Goal: Task Accomplishment & Management: Manage account settings

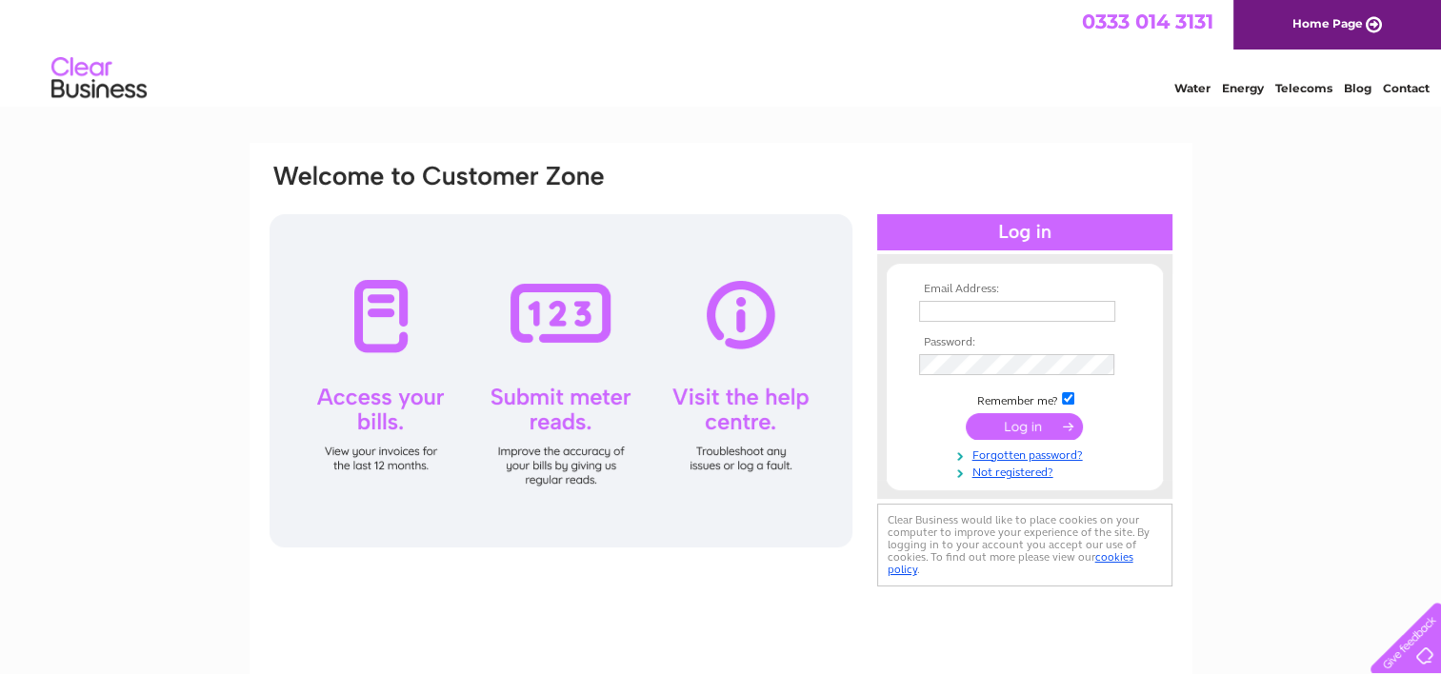
click at [966, 306] on input "text" at bounding box center [1017, 311] width 196 height 21
type input "andrea.hodgson@btinternet.com"
click at [986, 420] on input "submit" at bounding box center [1024, 426] width 117 height 27
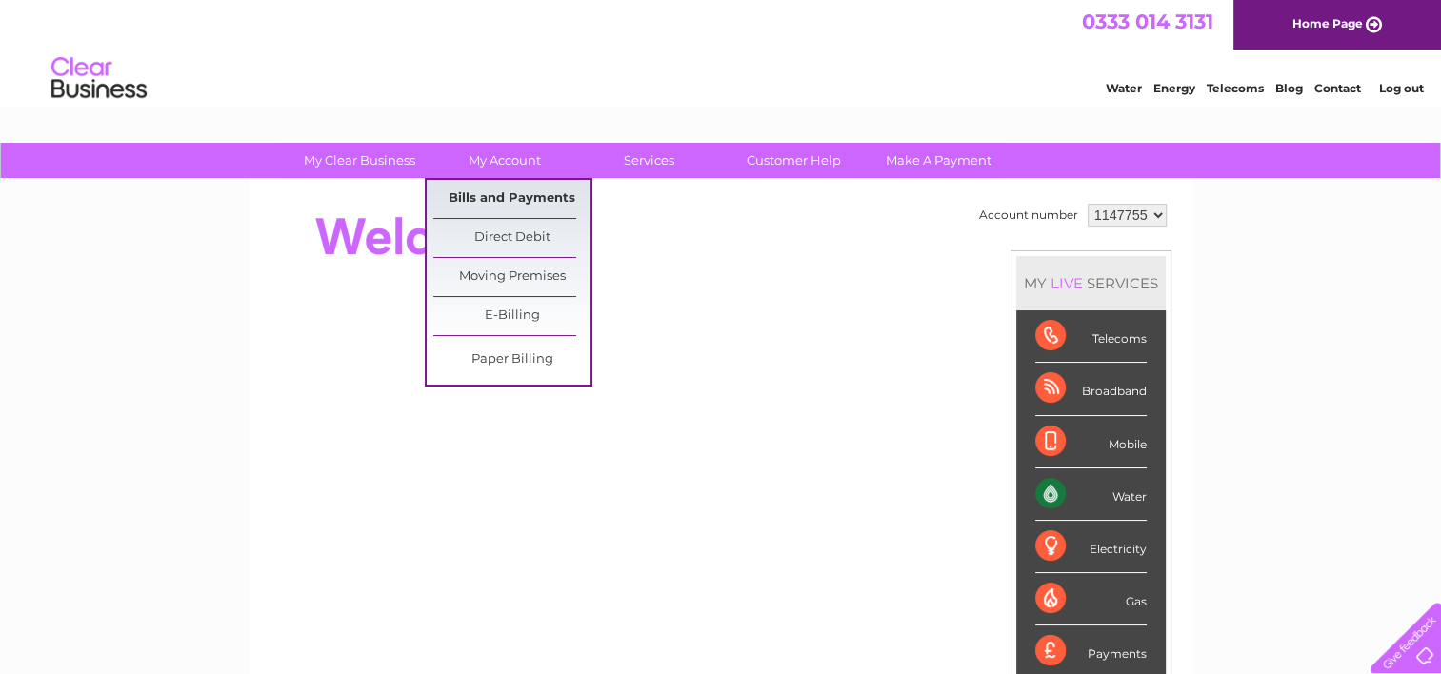
click at [546, 194] on link "Bills and Payments" at bounding box center [511, 199] width 157 height 38
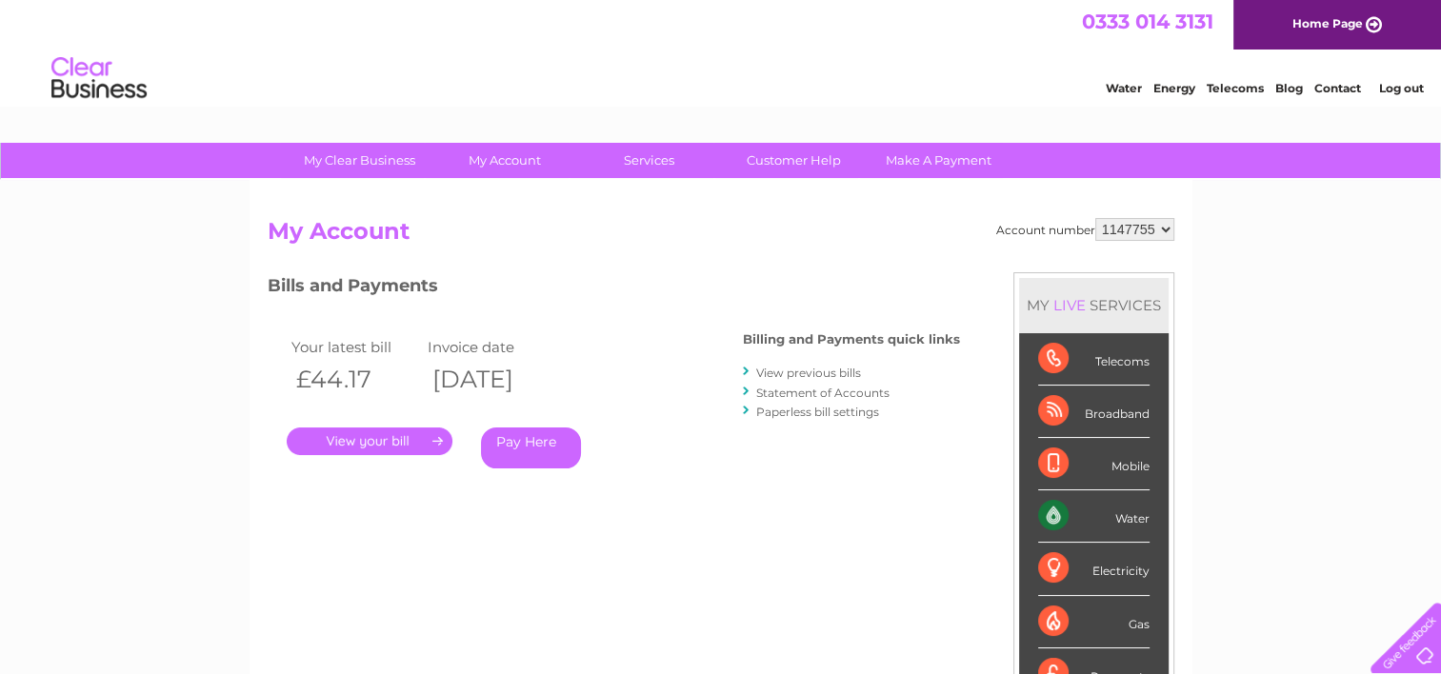
click at [385, 442] on link "." at bounding box center [370, 442] width 166 height 28
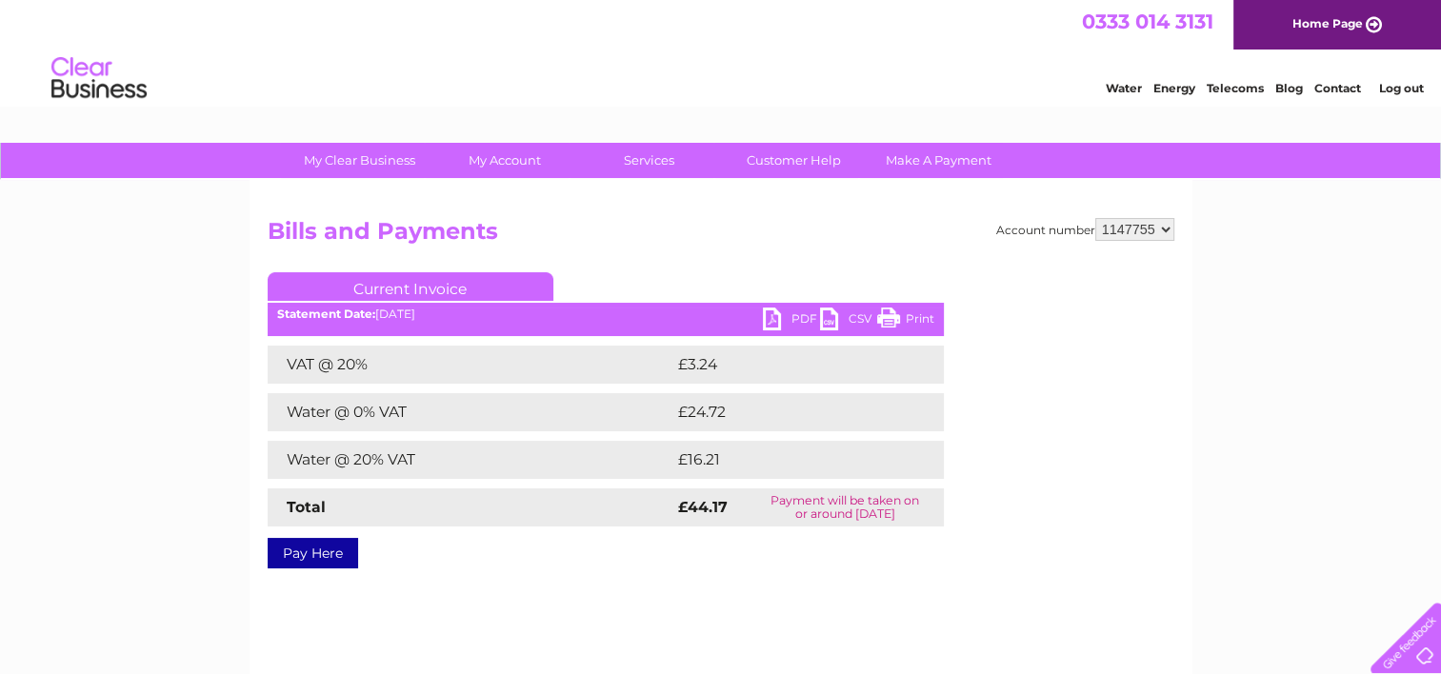
click at [785, 317] on link "PDF" at bounding box center [791, 322] width 57 height 28
